Goal: Contribute content

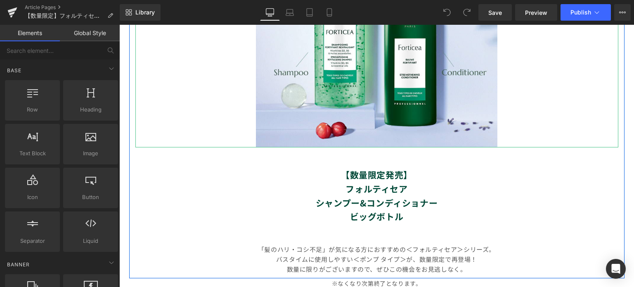
scroll to position [248, 0]
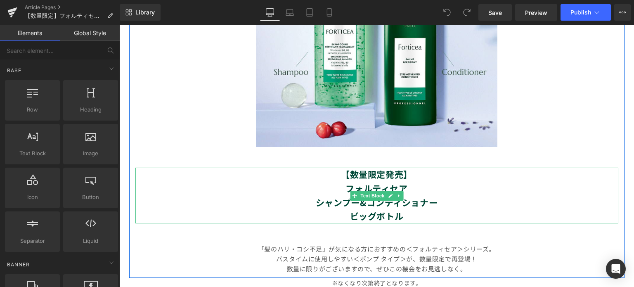
click at [400, 174] on strong "【数量限定発売】" at bounding box center [376, 174] width 71 height 12
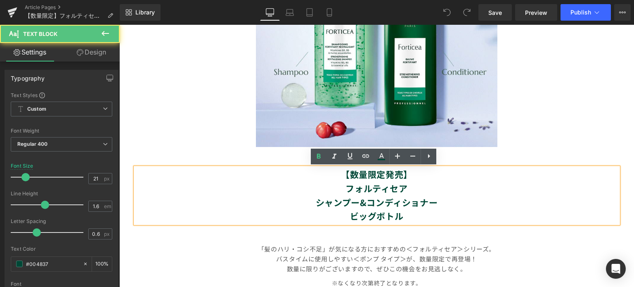
click at [398, 178] on strong "【数量限定発売】" at bounding box center [376, 174] width 71 height 12
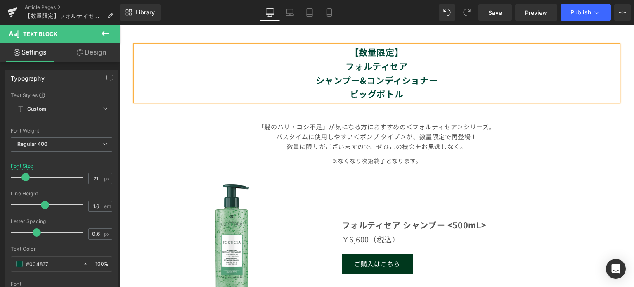
scroll to position [371, 0]
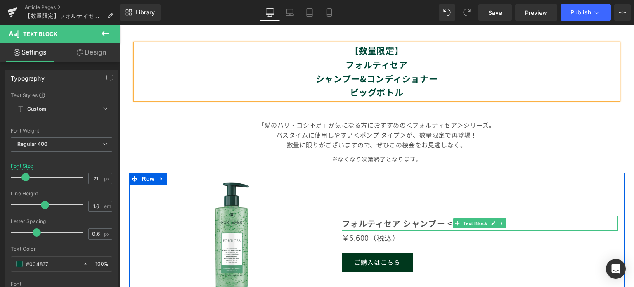
click at [342, 222] on strong "フォルティセア シャンプー <500mL>" at bounding box center [414, 223] width 145 height 12
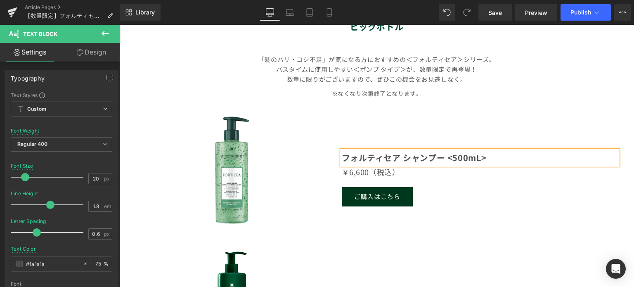
scroll to position [435, 0]
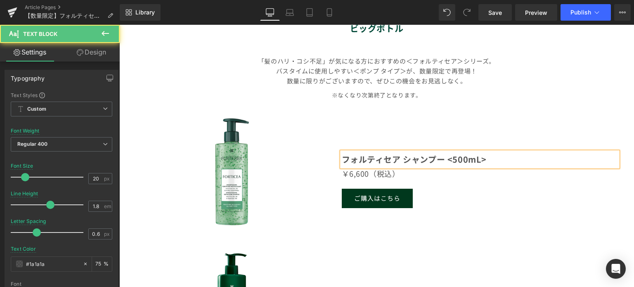
click at [342, 160] on strong "フォルティセア シャンプー <500mL>" at bounding box center [414, 159] width 145 height 12
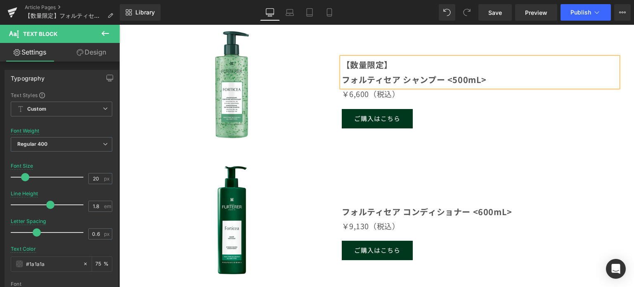
scroll to position [551, 0]
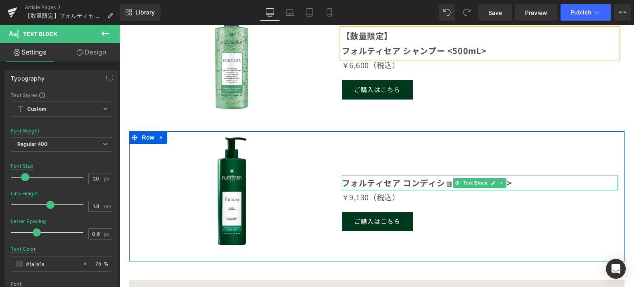
click at [343, 182] on strong "フォルティセア コンディショナー <600mL>" at bounding box center [427, 183] width 170 height 12
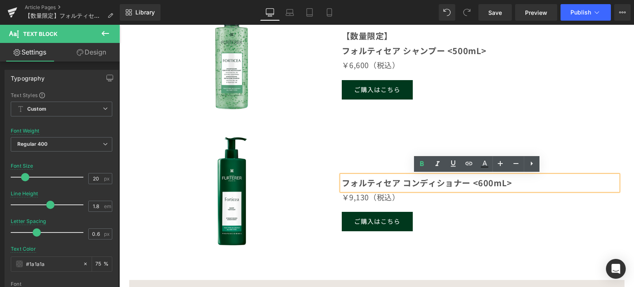
click at [342, 182] on strong "フォルティセア コンディショナー <600mL>" at bounding box center [427, 183] width 170 height 12
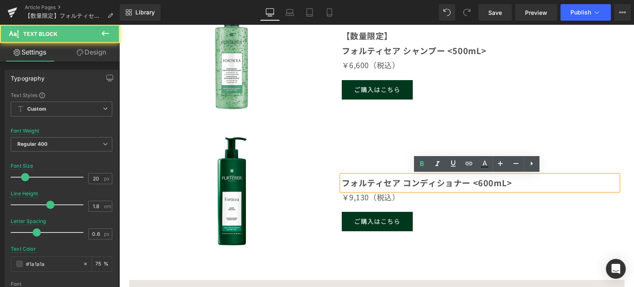
scroll to position [544, 0]
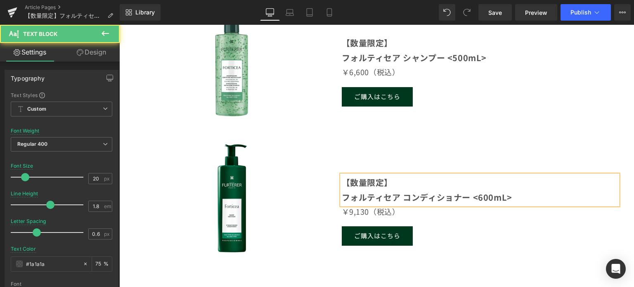
click at [475, 197] on strong "フォルティセア コンディショナー <600mL>" at bounding box center [427, 197] width 170 height 12
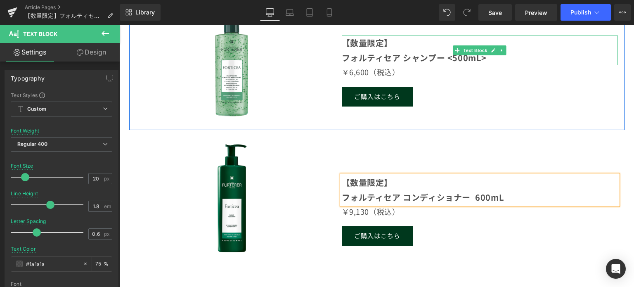
click at [452, 57] on strong "フォルティセア シャンプー <500mL>" at bounding box center [414, 58] width 145 height 12
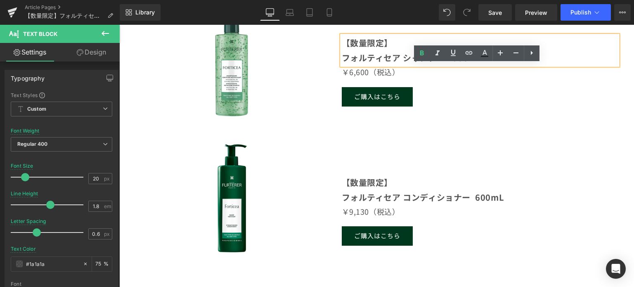
click at [406, 56] on strong "フォルティセア シャンプー <500mL>" at bounding box center [414, 58] width 145 height 12
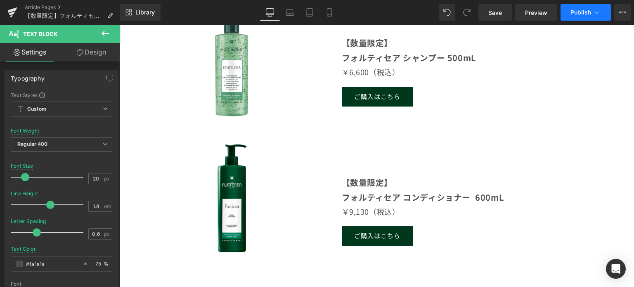
click at [581, 16] on button "Publish" at bounding box center [585, 12] width 50 height 17
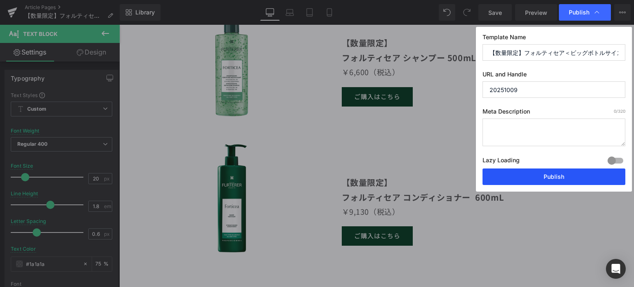
click at [561, 176] on button "Publish" at bounding box center [553, 176] width 143 height 17
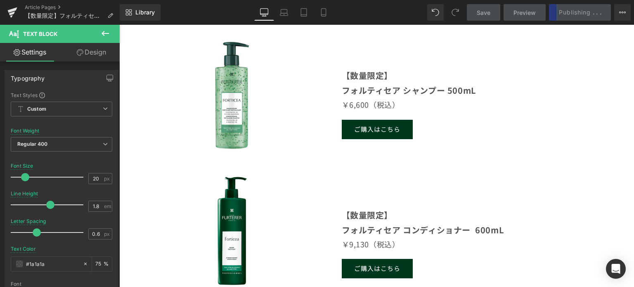
scroll to position [503, 0]
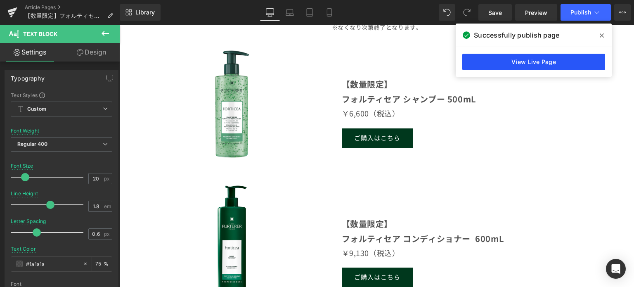
click at [552, 64] on link "View Live Page" at bounding box center [533, 62] width 143 height 17
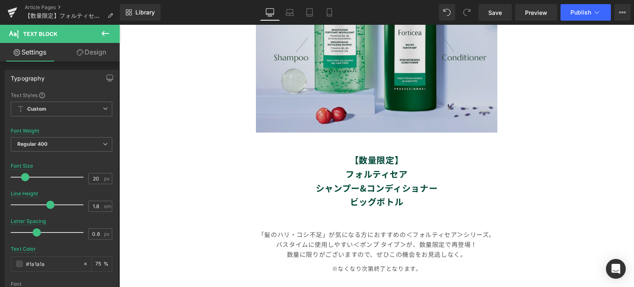
scroll to position [214, 0]
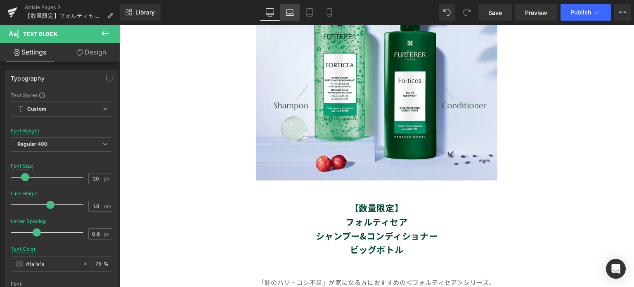
click at [289, 15] on icon at bounding box center [290, 12] width 8 height 8
type input "14"
type input "75"
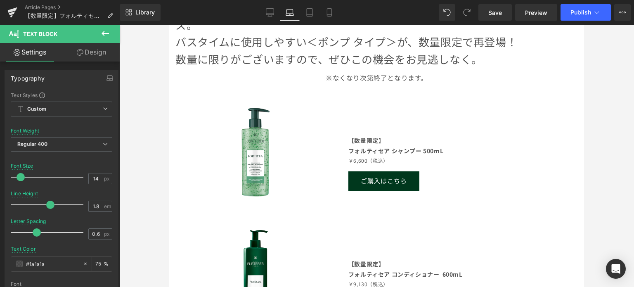
scroll to position [615, 0]
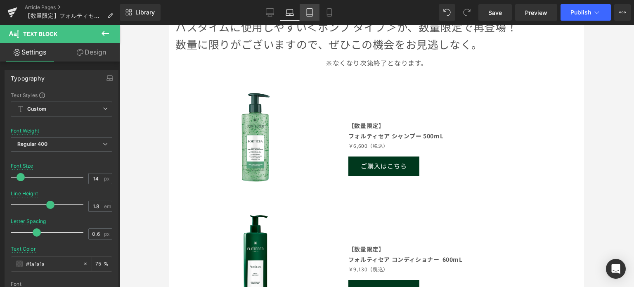
click at [308, 15] on icon at bounding box center [309, 12] width 8 height 8
type input "16"
type input "75"
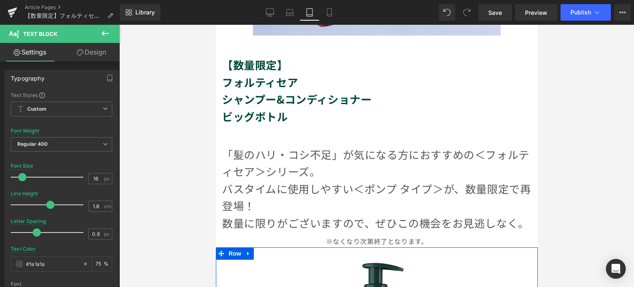
scroll to position [376, 0]
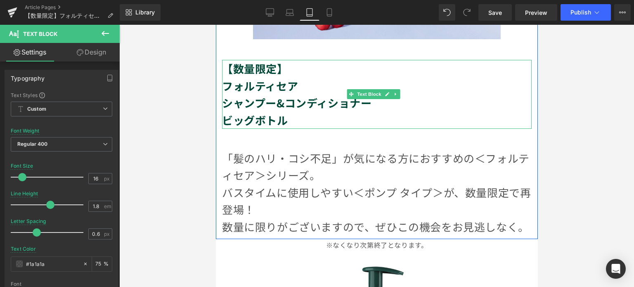
click at [308, 77] on p "フォルティセア" at bounding box center [376, 85] width 309 height 17
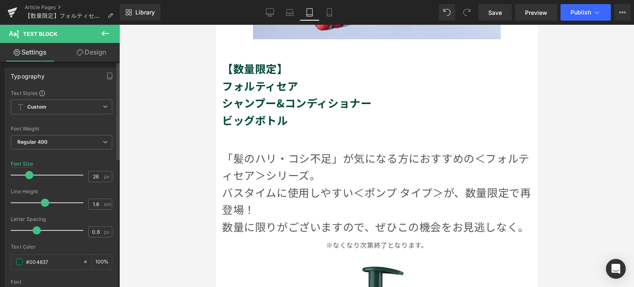
scroll to position [0, 0]
click at [102, 54] on link "Design" at bounding box center [91, 52] width 60 height 19
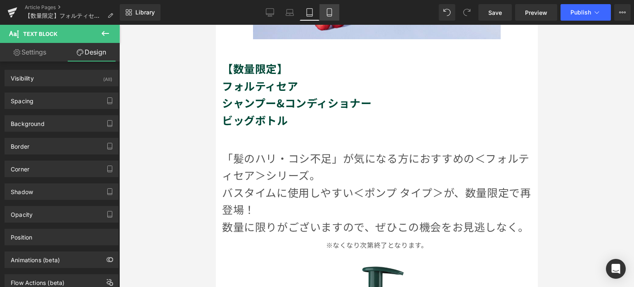
click at [330, 13] on icon at bounding box center [329, 12] width 8 height 8
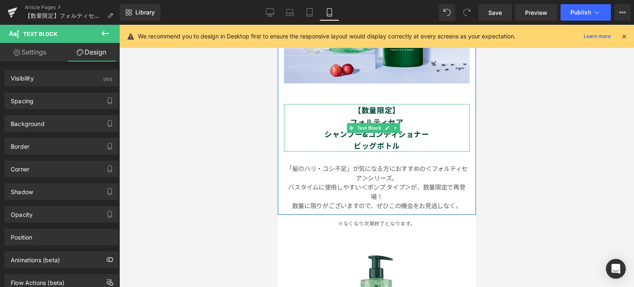
scroll to position [338, 0]
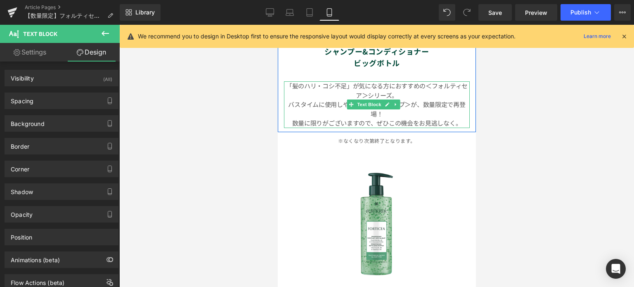
click at [425, 81] on p "「髪のハリ・コシ不足」が気になる方におすすめの＜フォルティセア＞シリーズ。" at bounding box center [376, 90] width 186 height 19
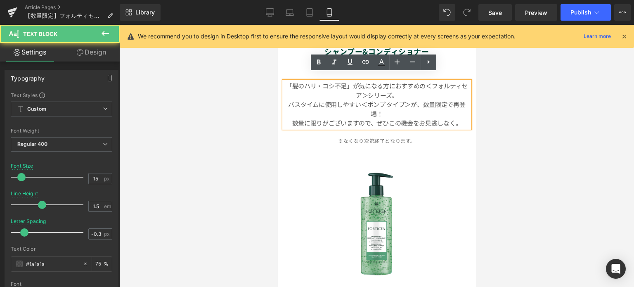
click at [426, 81] on p "「髪のハリ・コシ不足」が気になる方におすすめの＜フォルティセア＞シリーズ。" at bounding box center [376, 90] width 186 height 19
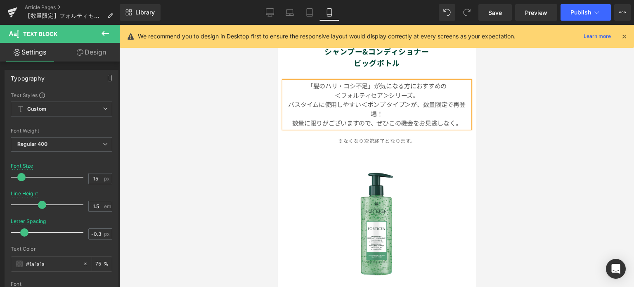
click at [418, 100] on p "バスタイムに使用しやすい＜ポンプ タイプ＞が、数量限定で再登場！" at bounding box center [376, 109] width 186 height 19
click at [584, 10] on span "Publish" at bounding box center [580, 12] width 21 height 7
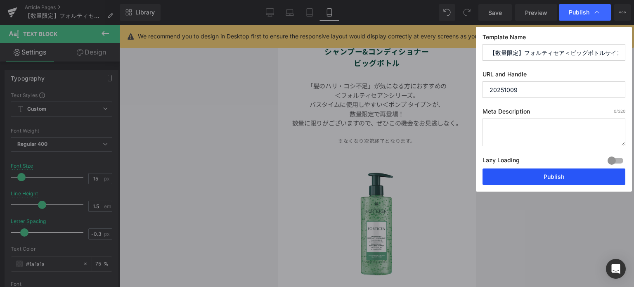
click at [553, 175] on button "Publish" at bounding box center [553, 176] width 143 height 17
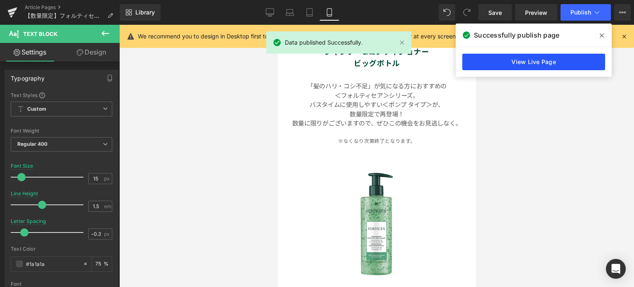
click at [528, 63] on link "View Live Page" at bounding box center [533, 62] width 143 height 17
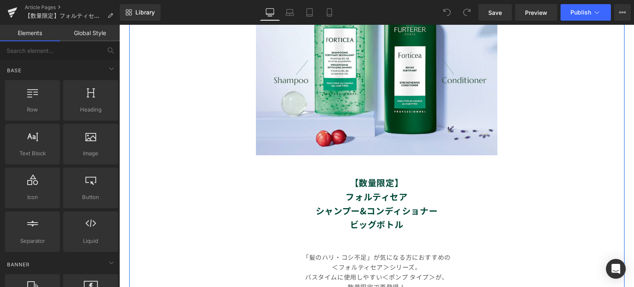
scroll to position [330, 0]
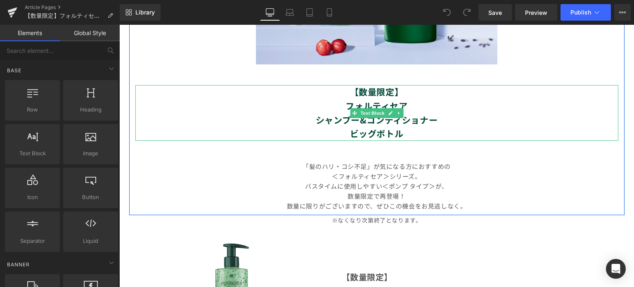
click at [399, 135] on strong "ビッグボトル" at bounding box center [377, 133] width 54 height 12
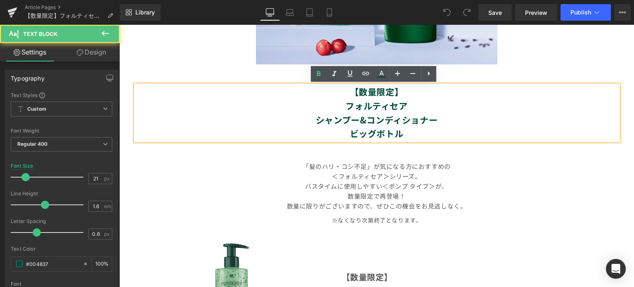
click at [403, 134] on p "ビッグボトル" at bounding box center [376, 134] width 483 height 14
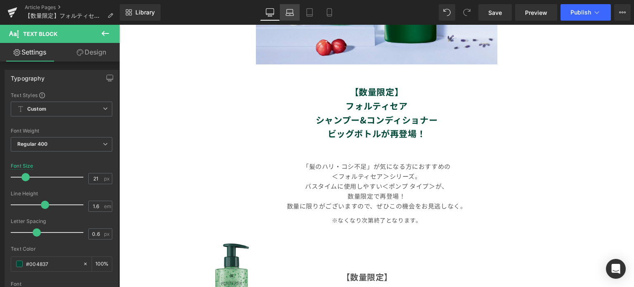
click at [293, 12] on icon at bounding box center [290, 11] width 6 height 4
type input "26"
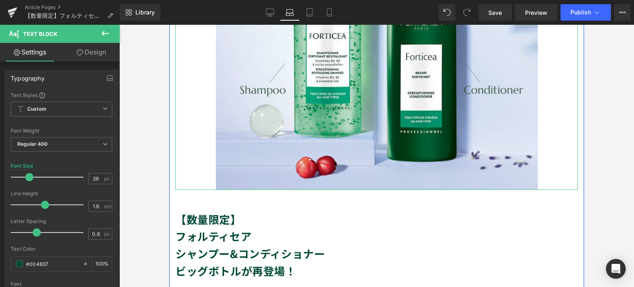
scroll to position [374, 0]
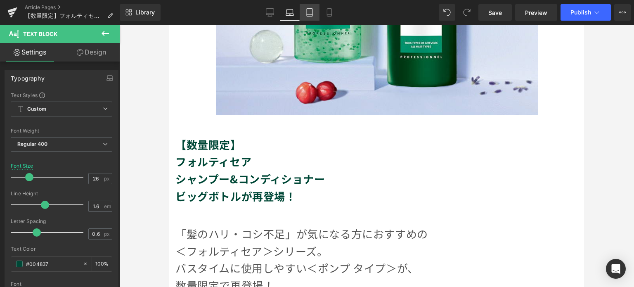
click at [310, 15] on icon at bounding box center [309, 12] width 8 height 8
type input "100"
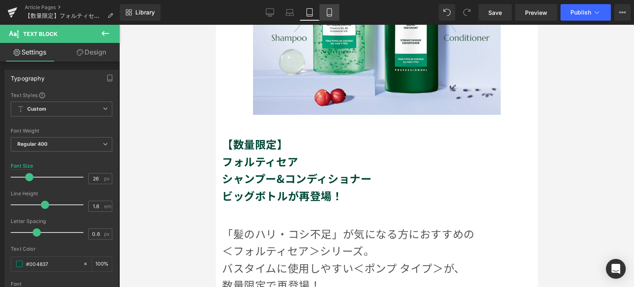
click at [328, 15] on icon at bounding box center [329, 15] width 5 height 0
type input "18"
type input "100"
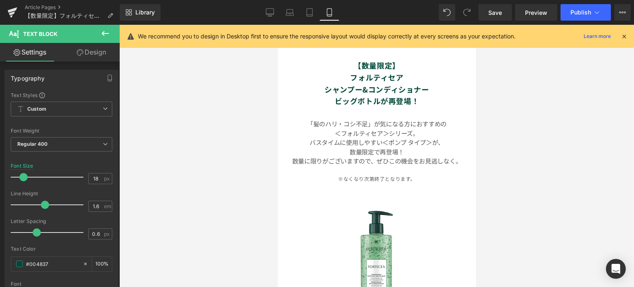
scroll to position [180, 0]
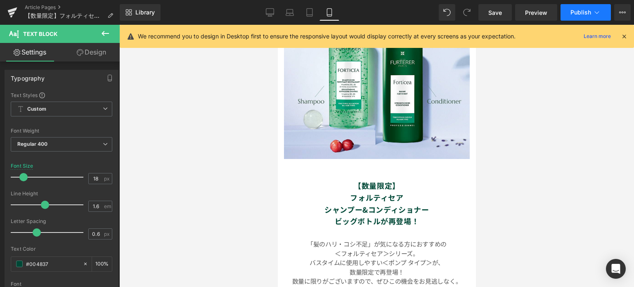
click at [578, 9] on span "Publish" at bounding box center [580, 12] width 21 height 7
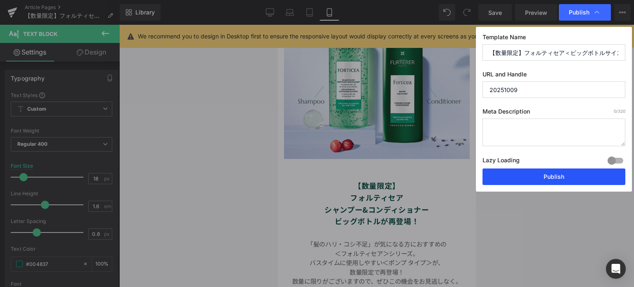
click at [576, 180] on button "Publish" at bounding box center [553, 176] width 143 height 17
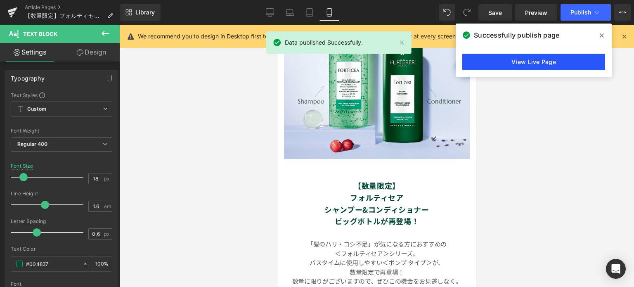
click at [523, 67] on link "View Live Page" at bounding box center [533, 62] width 143 height 17
